Goal: Communication & Community: Participate in discussion

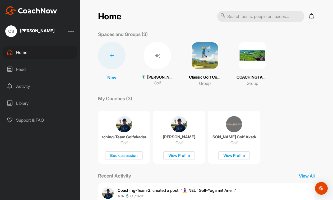
click at [24, 87] on div "Activity" at bounding box center [40, 86] width 75 height 13
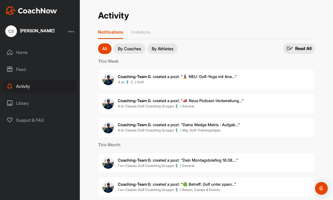
click at [162, 79] on span "Coaching-Team G. created a post : "🧘‍♀️ NEU: Golf-Yoga mit Ane..."" at bounding box center [177, 76] width 119 height 5
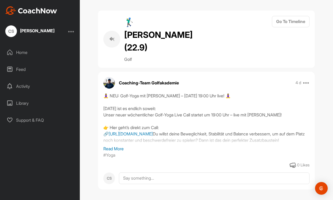
click at [153, 131] on link "[URL][DOMAIN_NAME]" at bounding box center [131, 133] width 44 height 5
click at [25, 87] on div "Activity" at bounding box center [40, 86] width 75 height 13
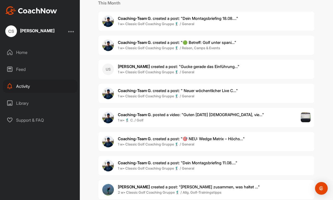
scroll to position [148, 0]
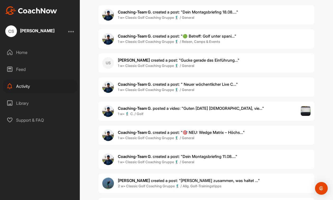
click at [151, 115] on span "1 w • 🏌‍♂ C. / Golf" at bounding box center [191, 113] width 146 height 5
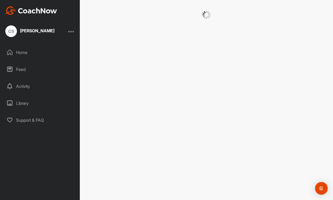
click at [151, 113] on div at bounding box center [206, 100] width 253 height 200
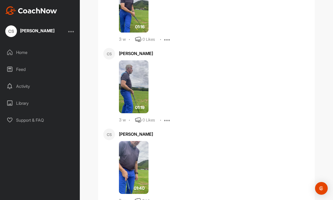
scroll to position [10601, 0]
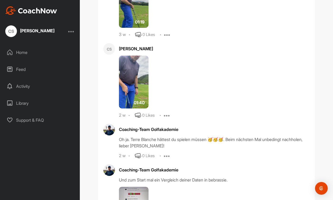
drag, startPoint x: 180, startPoint y: 65, endPoint x: 175, endPoint y: 96, distance: 31.8
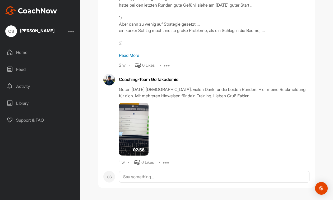
scroll to position [11167, 0]
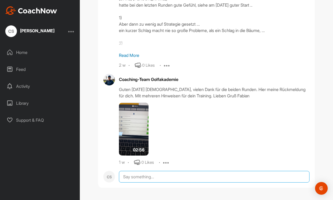
click at [121, 176] on textarea at bounding box center [214, 177] width 191 height 12
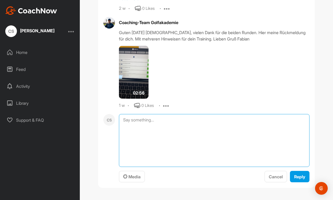
paste textarea "[DATE] [PERSON_NAME]! Hatte eine Pause, meine Auto (Deine Lieblingsmarke, der R…"
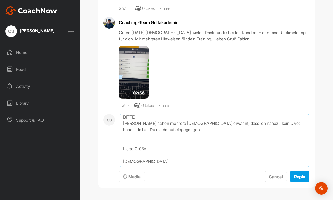
scroll to position [11212, 0]
type textarea "[DATE] [PERSON_NAME]! Hatte eine Pause, meine Auto (Deine Lieblingsmarke, der R…"
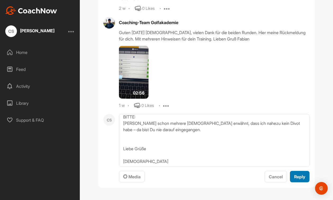
click at [301, 179] on span "Reply" at bounding box center [299, 176] width 11 height 5
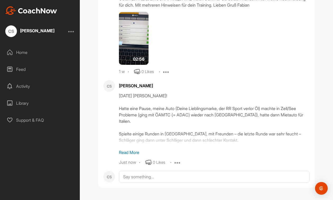
scroll to position [11258, 0]
click at [135, 152] on p "Read More" at bounding box center [214, 152] width 191 height 6
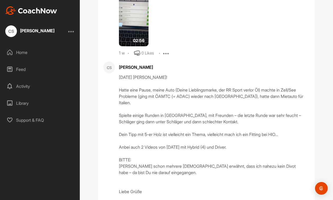
scroll to position [11229, 0]
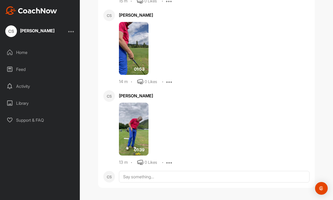
scroll to position [11419, 0]
click at [134, 123] on img at bounding box center [134, 129] width 30 height 53
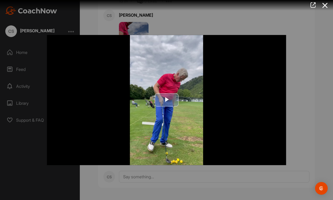
click at [167, 100] on span "Video Player" at bounding box center [167, 100] width 0 height 0
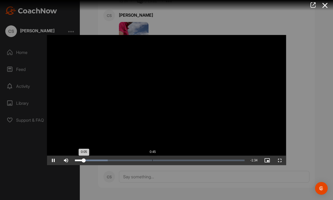
click at [152, 160] on div "Loaded : 19.37% 0:45 0:05" at bounding box center [160, 161] width 170 height 2
